Goal: Transaction & Acquisition: Obtain resource

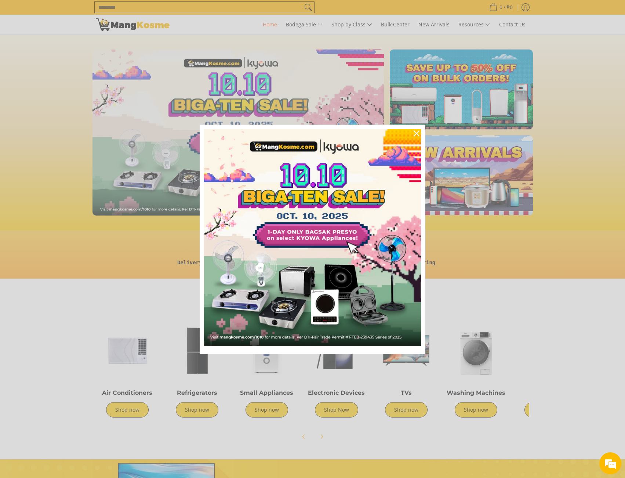
click at [479, 412] on div "Marketing offer form" at bounding box center [312, 239] width 625 height 478
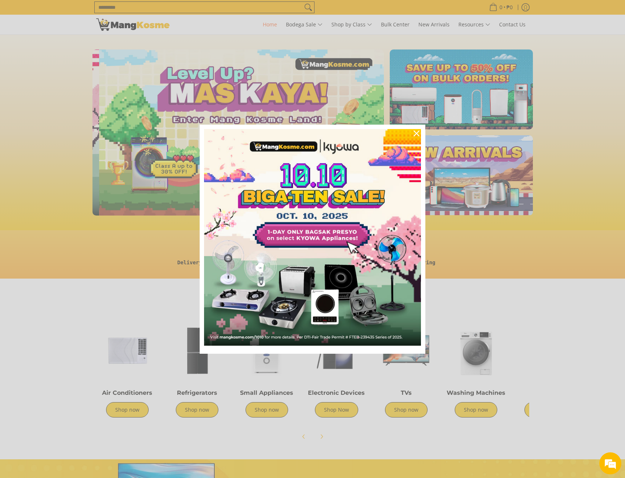
scroll to position [0, 292]
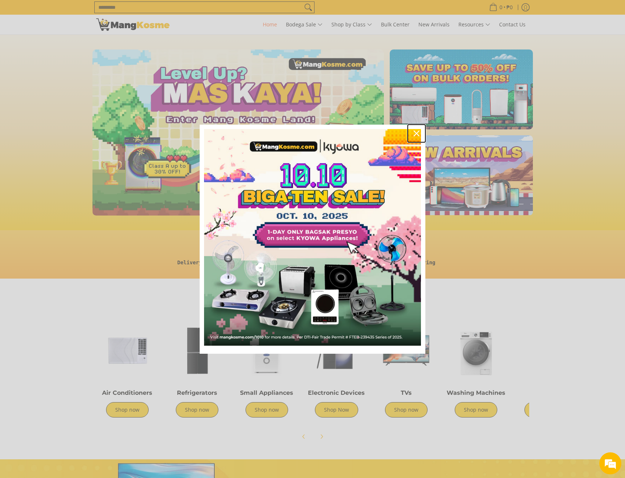
click at [415, 134] on icon "close icon" at bounding box center [417, 134] width 6 height 6
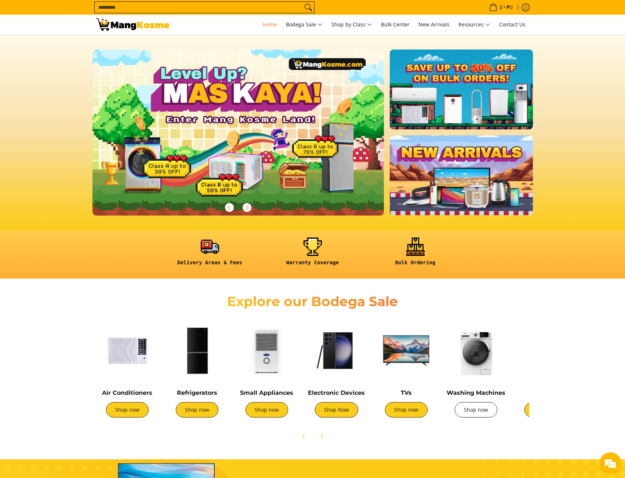
click at [472, 408] on link "Shop now" at bounding box center [476, 410] width 43 height 15
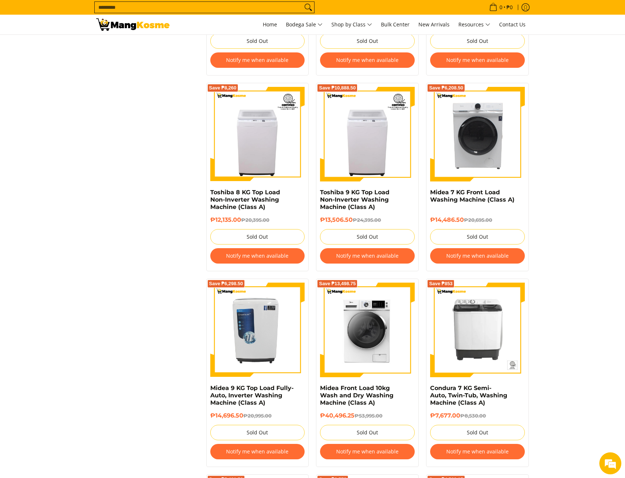
scroll to position [675, 0]
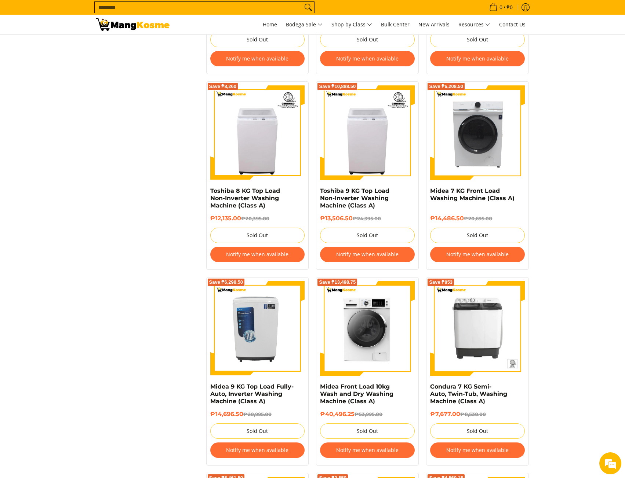
click at [565, 253] on section "**********" at bounding box center [312, 272] width 625 height 1632
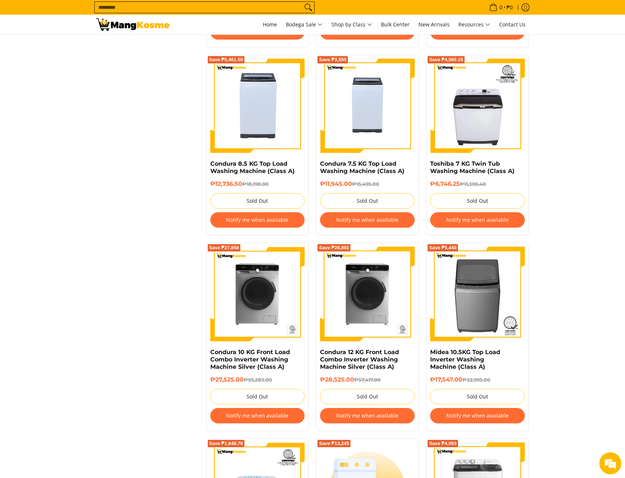
scroll to position [1505, 0]
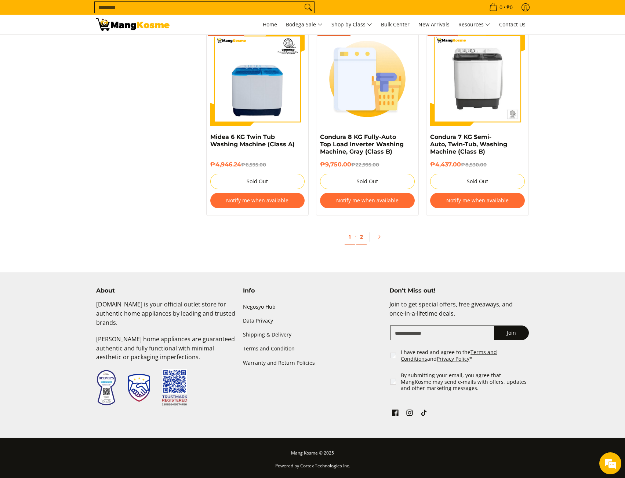
click at [360, 238] on link "2" at bounding box center [361, 237] width 10 height 15
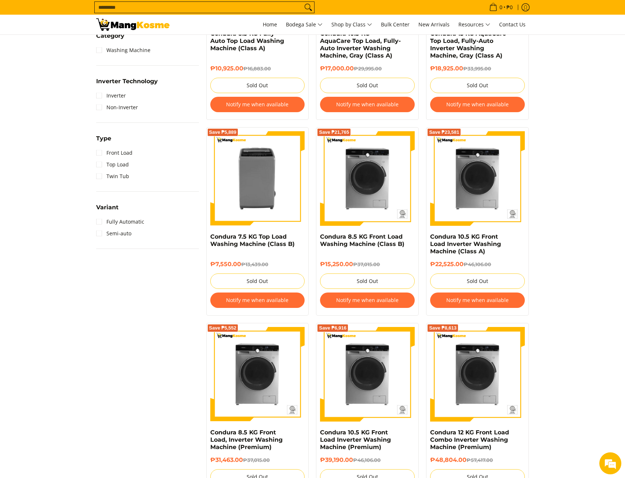
scroll to position [434, 0]
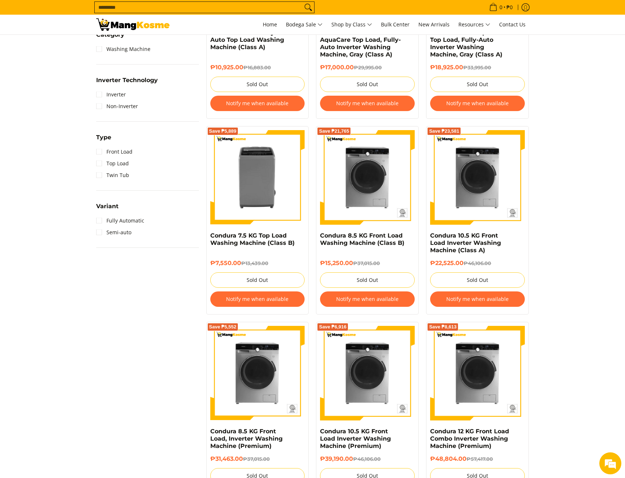
click at [562, 332] on section "**********" at bounding box center [312, 125] width 625 height 856
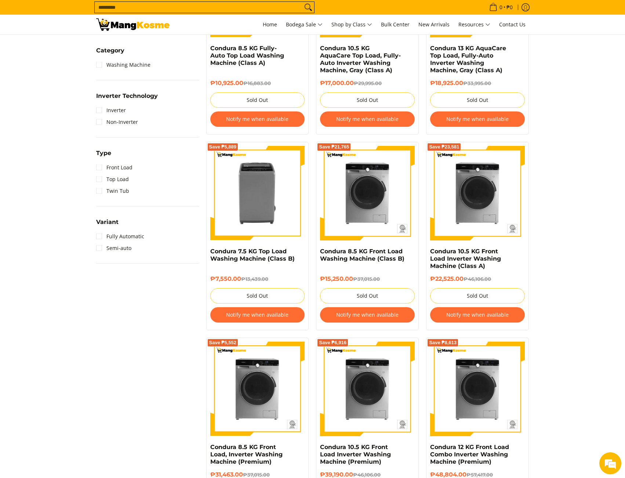
scroll to position [729, 0]
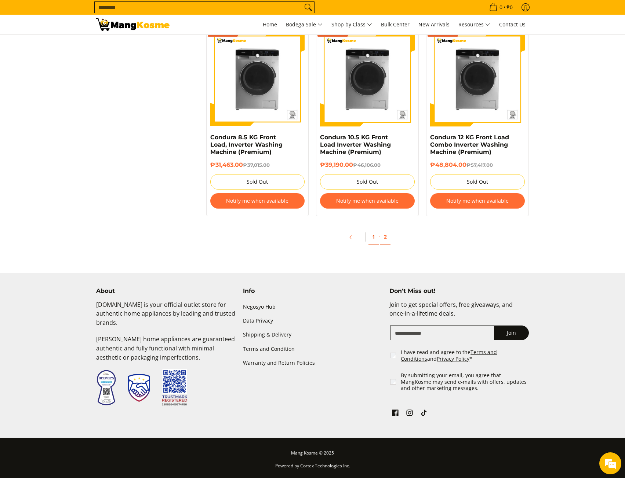
click at [371, 241] on link "1" at bounding box center [373, 237] width 10 height 15
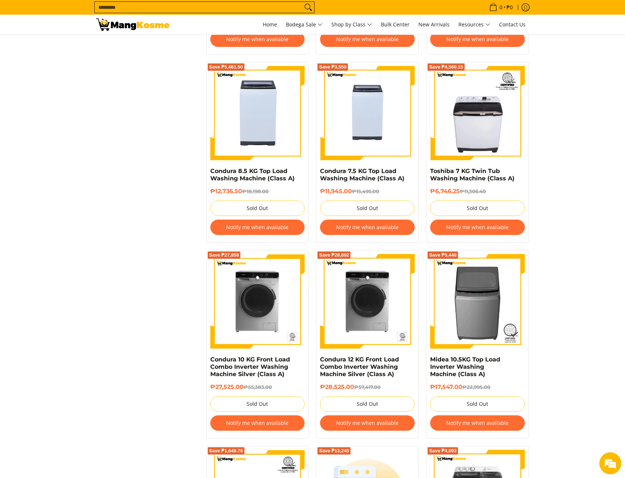
scroll to position [668, 0]
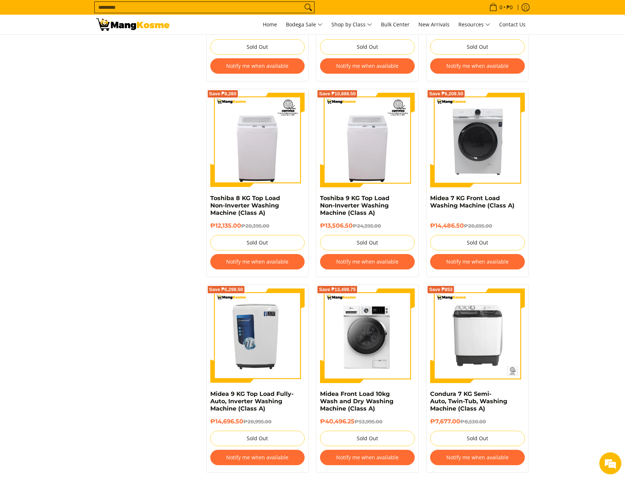
click at [466, 257] on button "Notify me when available" at bounding box center [477, 261] width 95 height 15
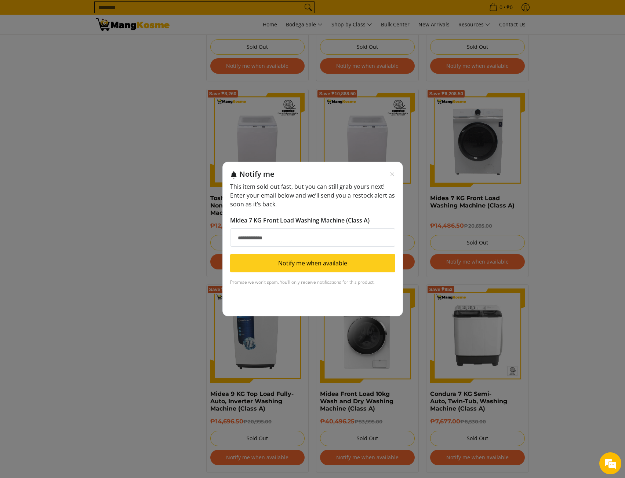
click at [277, 240] on input "Email address" at bounding box center [312, 238] width 165 height 18
type input "**********"
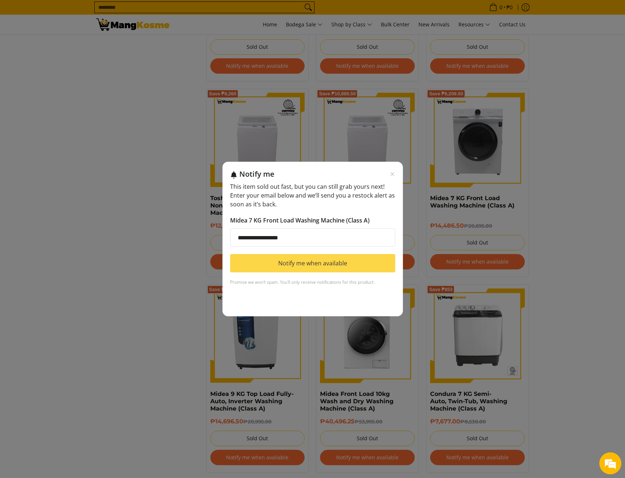
click at [287, 264] on button "Notify me when available" at bounding box center [312, 263] width 165 height 18
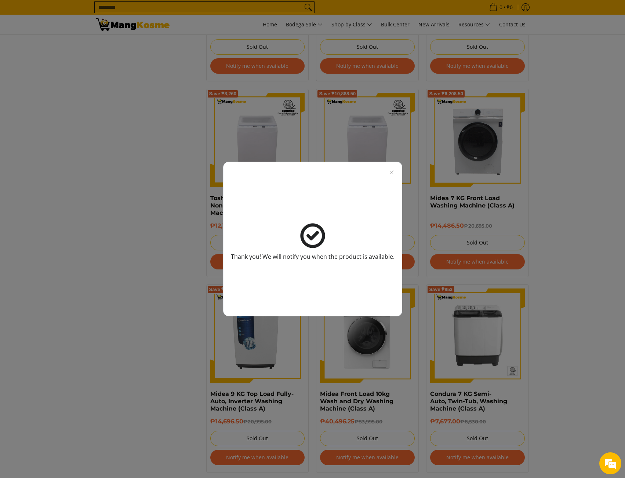
click at [580, 360] on div "Thank you! We will notify you when the product is available." at bounding box center [312, 239] width 625 height 478
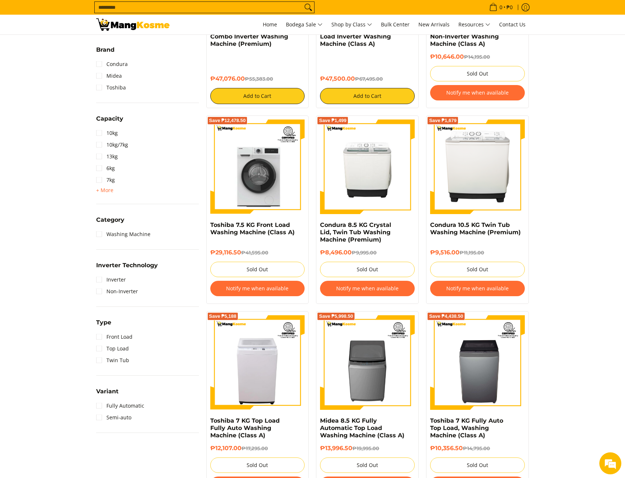
scroll to position [0, 0]
